Goal: Information Seeking & Learning: Check status

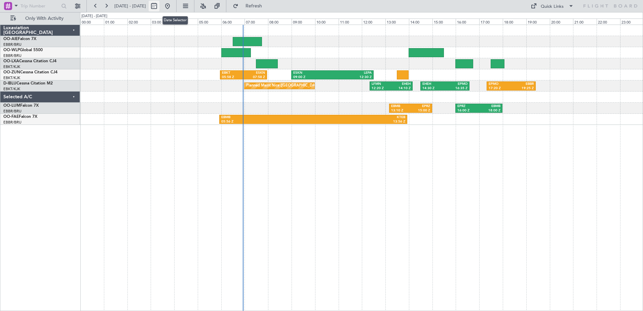
click at [159, 6] on button at bounding box center [154, 6] width 11 height 11
select select "9"
select select "2025"
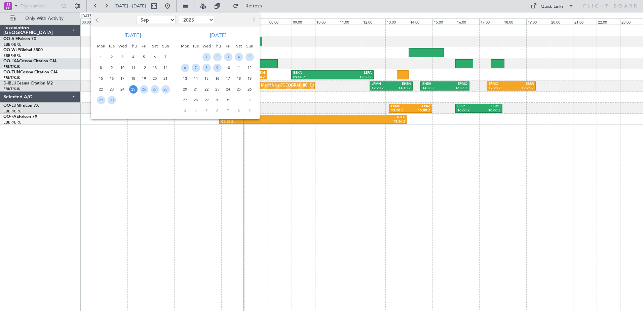
click at [135, 90] on span "25" at bounding box center [133, 89] width 8 height 8
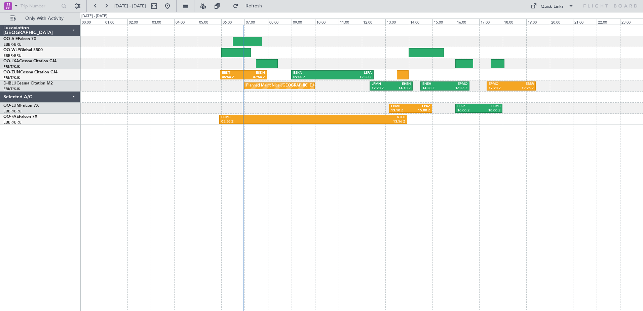
click at [135, 90] on div "Planned Maint Nice ([GEOGRAPHIC_DATA]) LFMN 12:20 Z EHEH 14:10 Z EHEH 14:30 Z E…" at bounding box center [361, 85] width 563 height 11
click at [106, 5] on button at bounding box center [106, 6] width 11 height 11
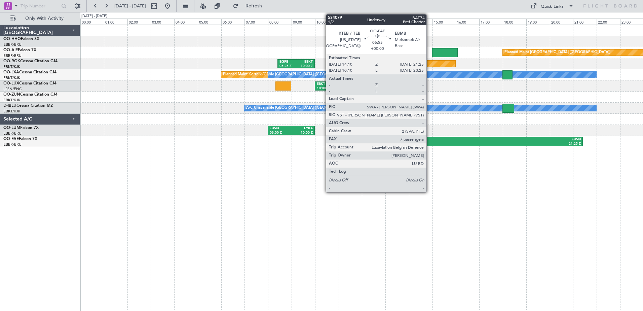
click at [429, 139] on div "KTEB" at bounding box center [456, 139] width 83 height 5
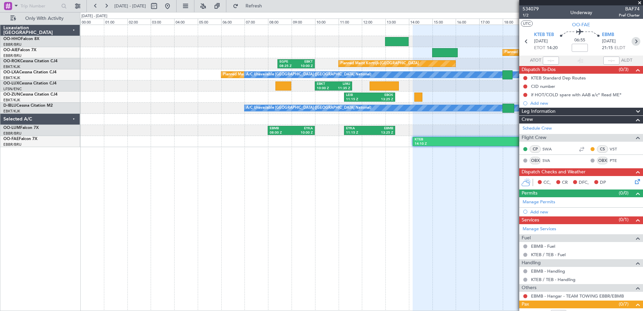
click at [633, 39] on icon at bounding box center [636, 41] width 9 height 9
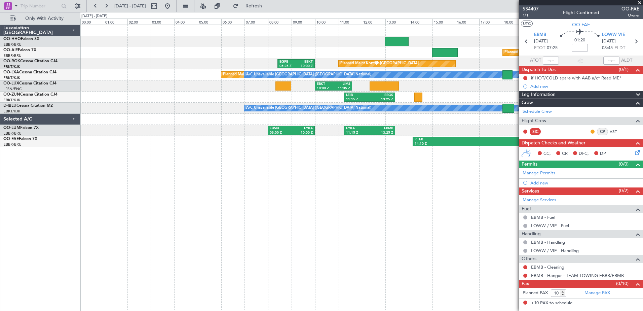
click at [640, 2] on span at bounding box center [639, 3] width 7 height 6
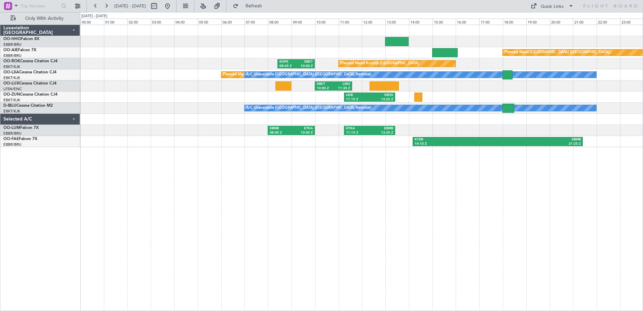
type input "0"
click at [107, 5] on button at bounding box center [106, 6] width 11 height 11
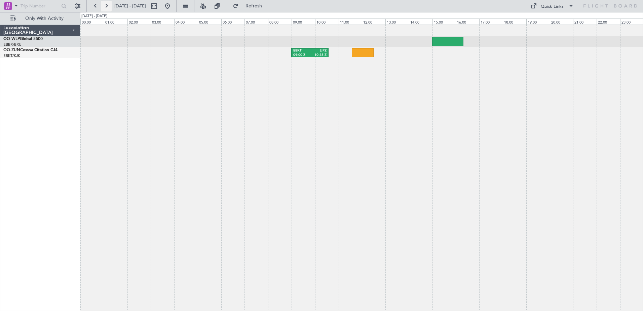
click at [107, 5] on button at bounding box center [106, 6] width 11 height 11
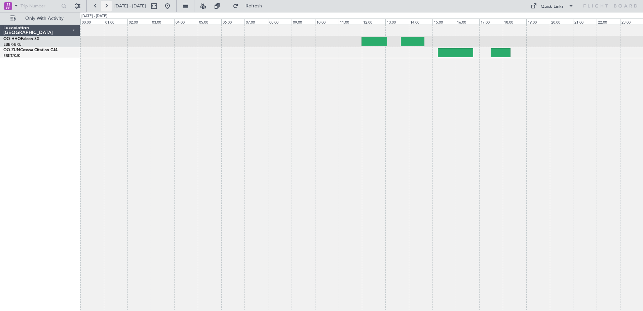
click at [107, 5] on button at bounding box center [106, 6] width 11 height 11
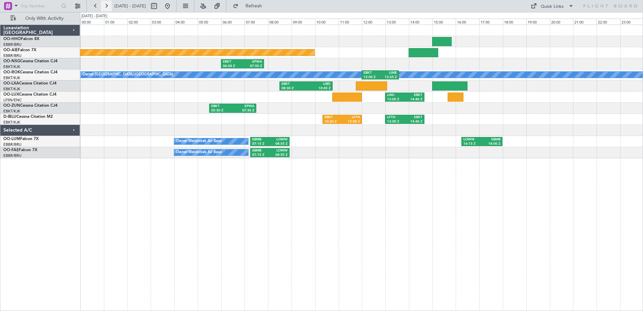
click at [106, 5] on button at bounding box center [106, 6] width 11 height 11
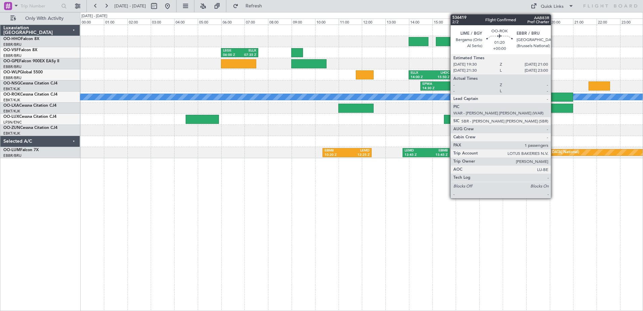
click at [554, 97] on div at bounding box center [555, 96] width 35 height 9
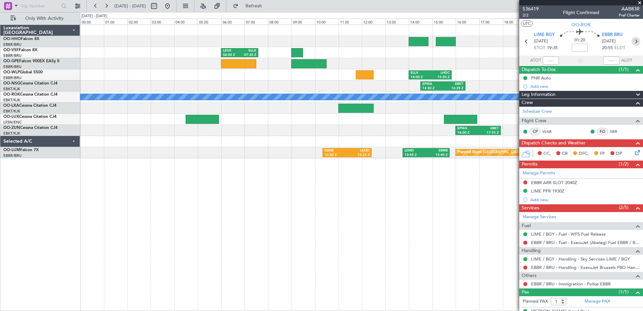
click at [634, 41] on icon at bounding box center [636, 41] width 9 height 9
type input "0"
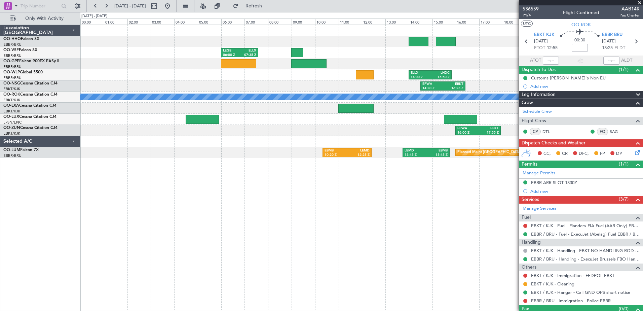
click at [640, 3] on span at bounding box center [639, 3] width 7 height 6
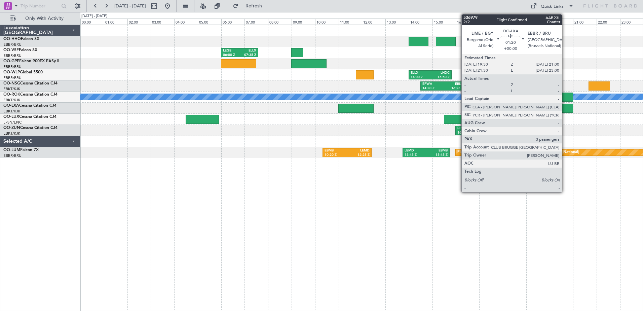
click at [565, 105] on div at bounding box center [555, 108] width 35 height 9
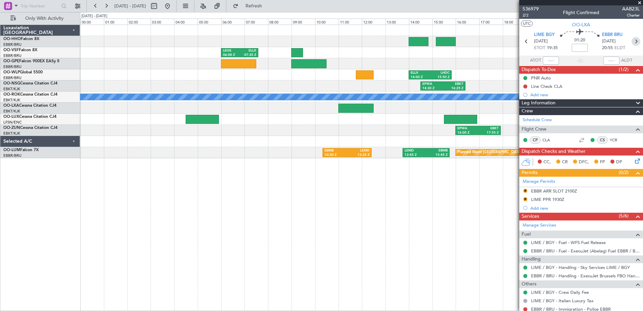
click at [633, 40] on icon at bounding box center [636, 41] width 9 height 9
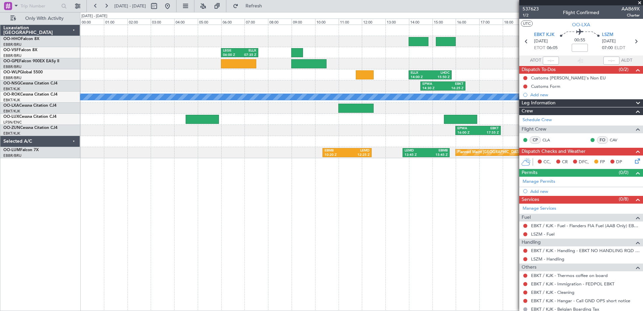
click at [637, 1] on span at bounding box center [639, 3] width 7 height 6
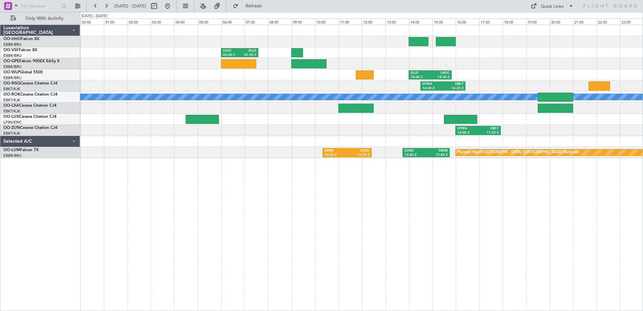
type input "0"
click at [108, 6] on button at bounding box center [106, 6] width 11 height 11
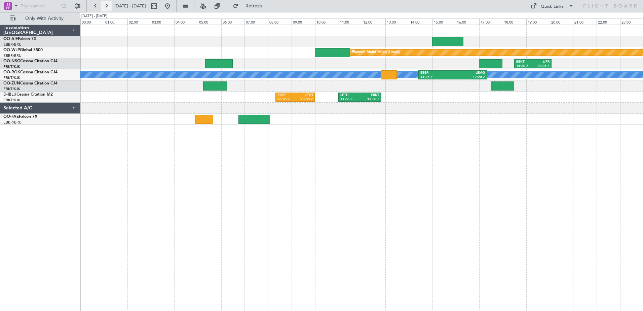
click at [106, 5] on button at bounding box center [106, 6] width 11 height 11
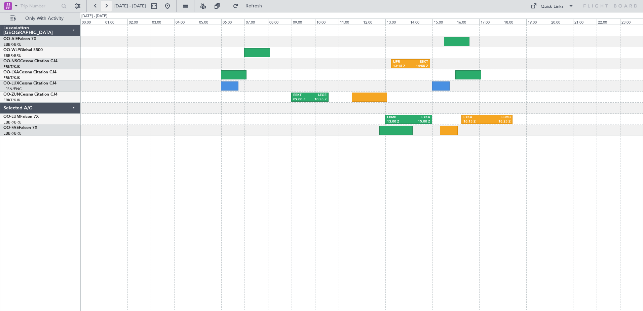
click at [107, 5] on button at bounding box center [106, 6] width 11 height 11
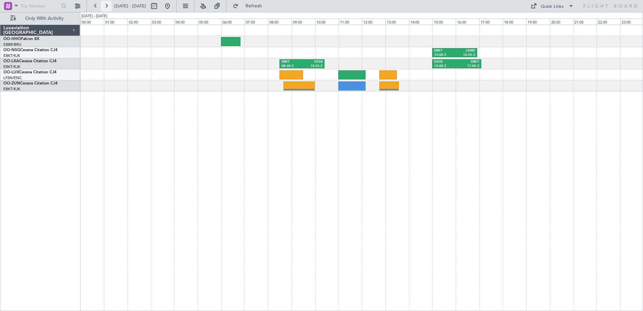
click at [107, 5] on button at bounding box center [106, 6] width 11 height 11
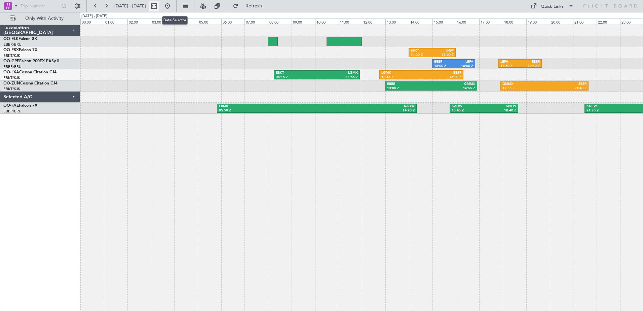
click at [159, 7] on button at bounding box center [154, 6] width 11 height 11
select select "10"
select select "2025"
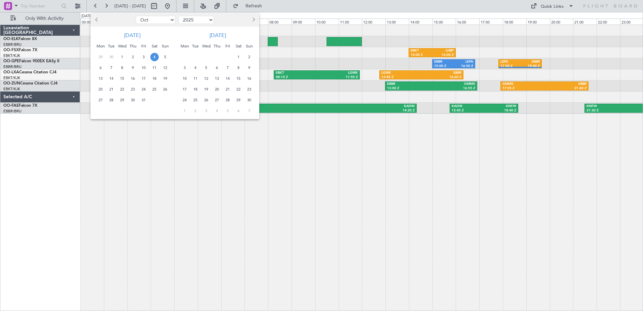
drag, startPoint x: 22, startPoint y: 227, endPoint x: 61, endPoint y: 183, distance: 58.6
click at [22, 224] on div at bounding box center [321, 155] width 643 height 311
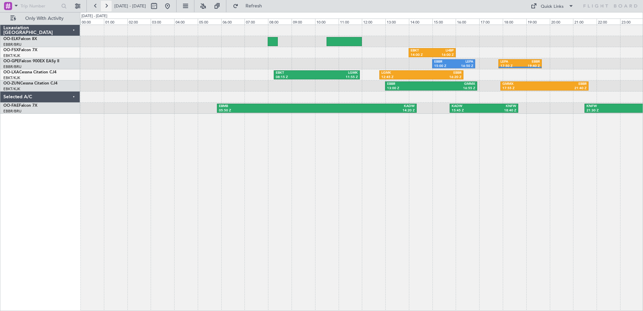
click at [106, 4] on button at bounding box center [106, 6] width 11 height 11
